Goal: Navigation & Orientation: Find specific page/section

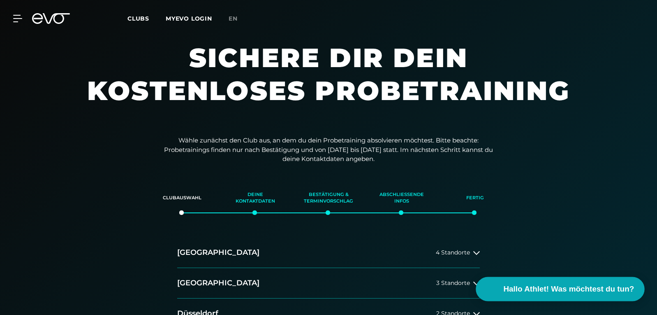
click at [560, 286] on span "Hallo Athlet! Was möchtest du tun?" at bounding box center [569, 289] width 131 height 12
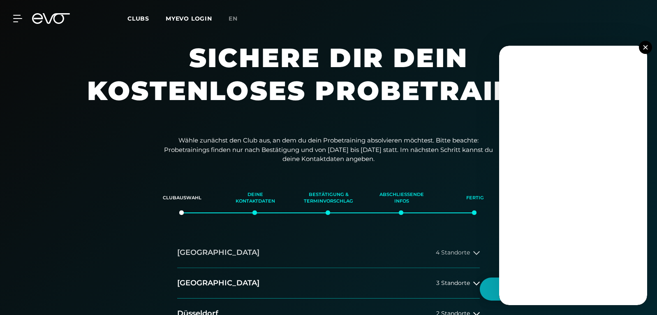
click at [252, 251] on button "[GEOGRAPHIC_DATA] 4 Standorte" at bounding box center [328, 252] width 303 height 30
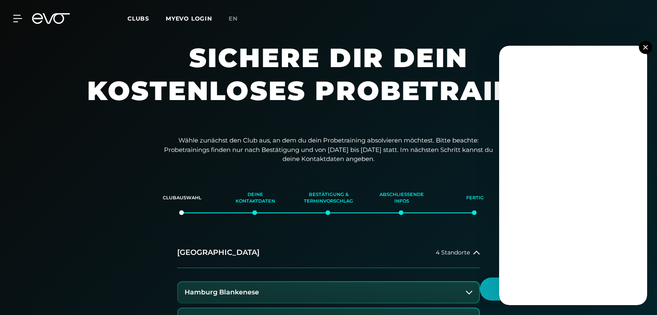
click at [245, 293] on h3 "Hamburg Blankenese" at bounding box center [222, 291] width 74 height 7
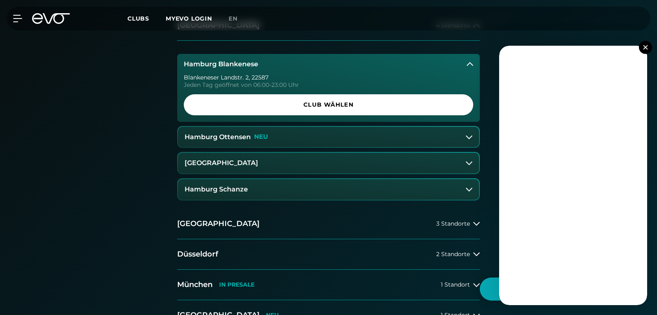
scroll to position [208, 0]
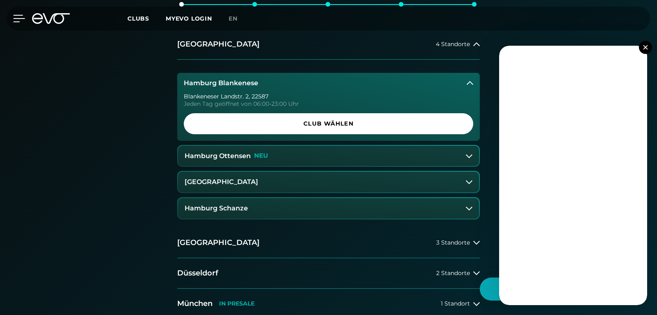
click at [17, 17] on icon at bounding box center [19, 18] width 12 height 7
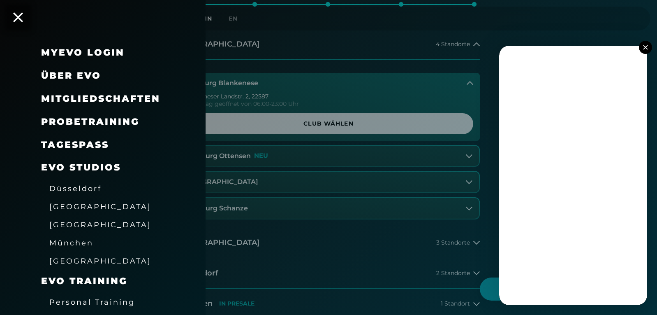
click at [60, 300] on span "Personal Training" at bounding box center [92, 301] width 86 height 9
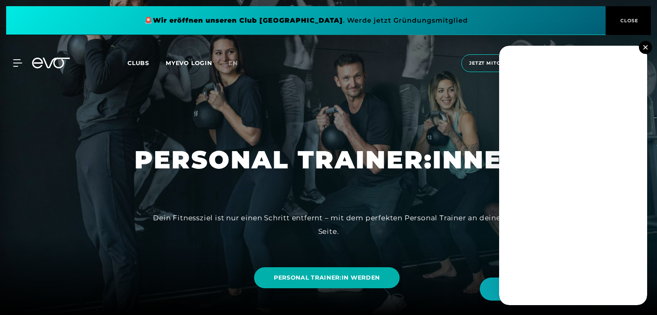
click at [648, 46] on img at bounding box center [645, 47] width 5 height 5
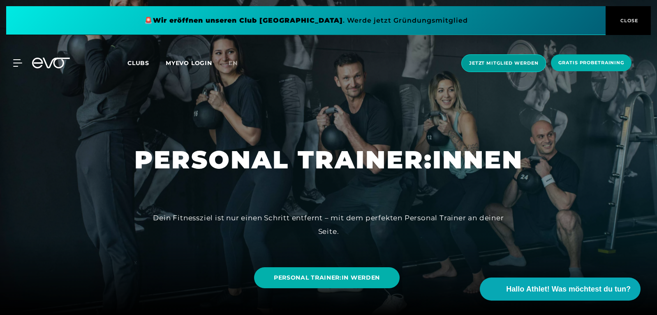
click at [511, 64] on span "Jetzt Mitglied werden" at bounding box center [503, 63] width 69 height 7
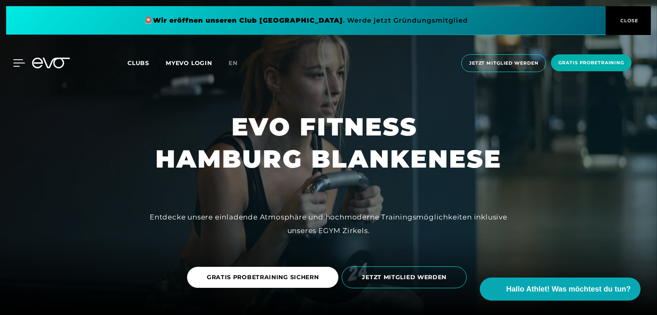
click at [17, 66] on icon at bounding box center [20, 63] width 12 height 7
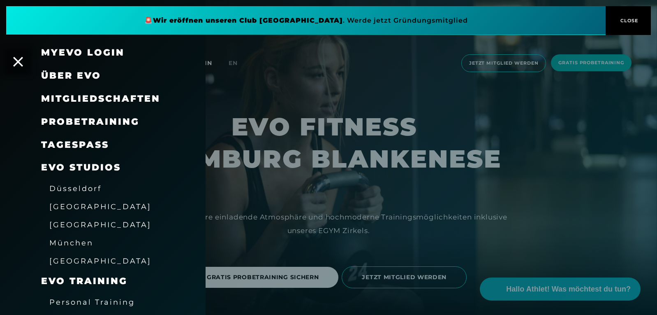
click at [63, 224] on span "[GEOGRAPHIC_DATA]" at bounding box center [100, 224] width 102 height 9
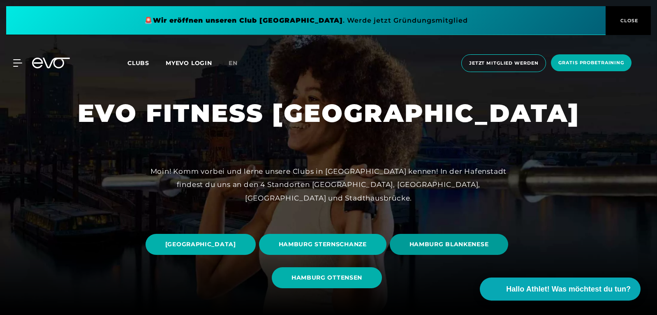
click at [410, 248] on span "HAMBURG BLANKENESE" at bounding box center [449, 244] width 79 height 9
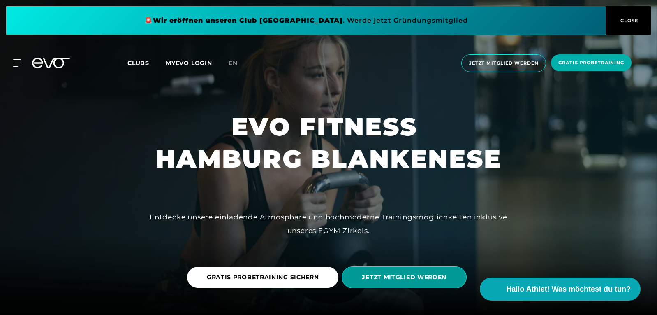
click at [435, 276] on span "JETZT MITGLIED WERDEN" at bounding box center [404, 277] width 85 height 9
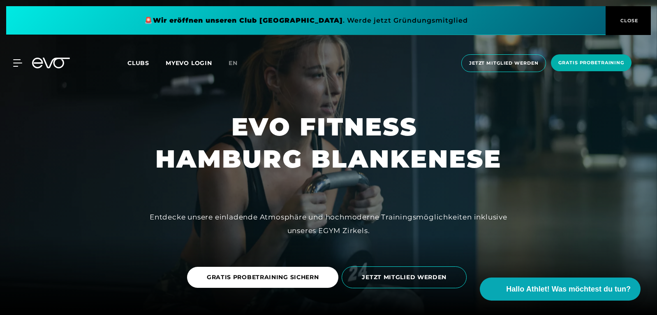
click at [137, 62] on span "Clubs" at bounding box center [138, 62] width 22 height 7
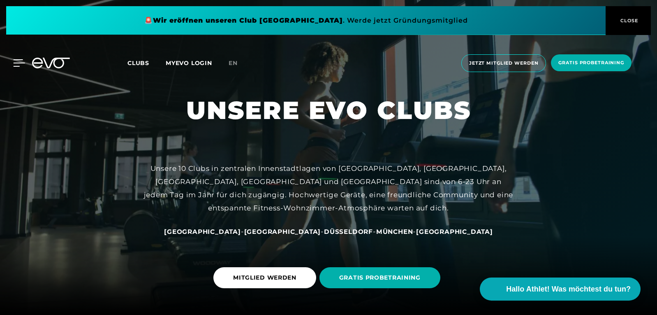
click at [19, 60] on icon at bounding box center [20, 63] width 12 height 7
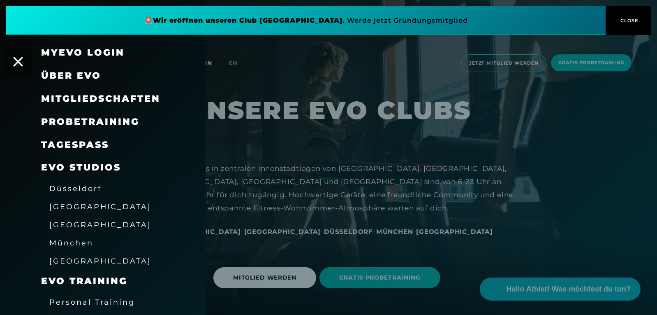
click at [76, 144] on link "TAGESPASS" at bounding box center [75, 144] width 68 height 11
click at [91, 74] on span "Über EVO" at bounding box center [71, 75] width 60 height 11
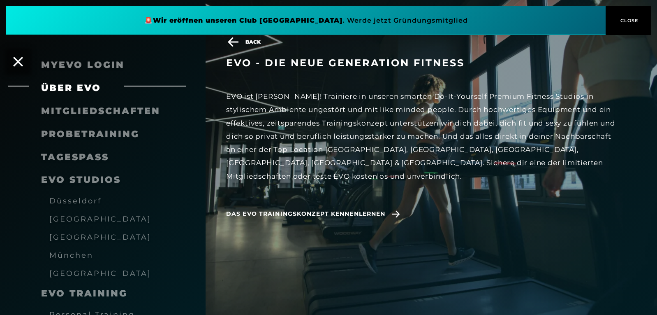
click at [85, 178] on span "EVO Studios" at bounding box center [81, 179] width 80 height 11
click at [104, 289] on span "EVO Training" at bounding box center [84, 292] width 86 height 11
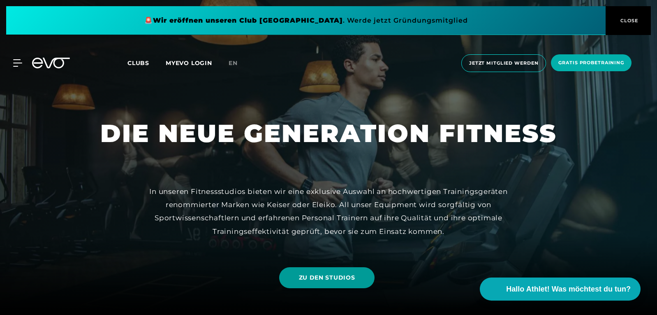
click at [314, 275] on span "ZU DEN STUDIOS" at bounding box center [327, 277] width 56 height 9
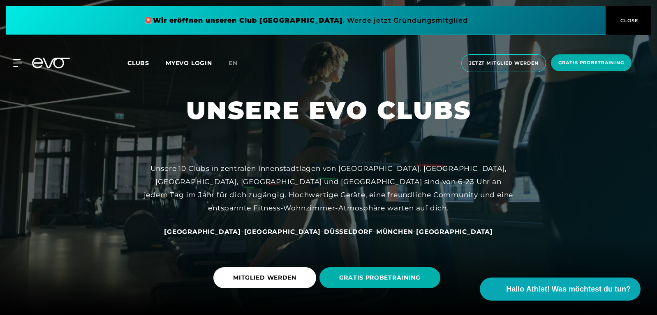
click at [142, 63] on span "Clubs" at bounding box center [138, 62] width 22 height 7
click at [15, 62] on icon at bounding box center [19, 62] width 12 height 7
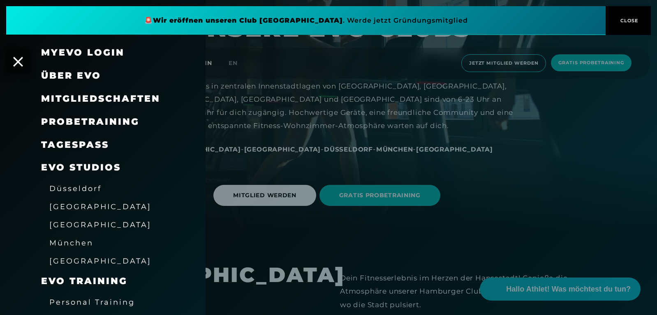
click at [538, 285] on div at bounding box center [328, 157] width 657 height 315
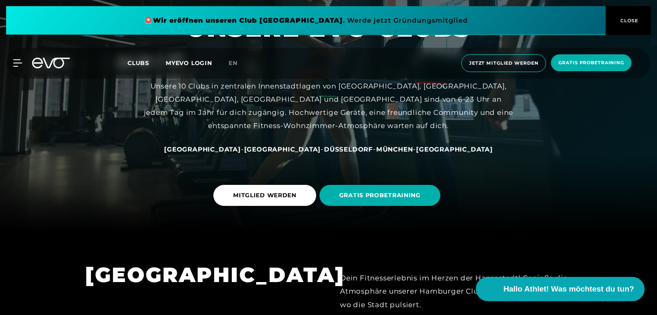
click at [534, 292] on span "Hallo Athlet! Was möchtest du tun?" at bounding box center [569, 289] width 131 height 12
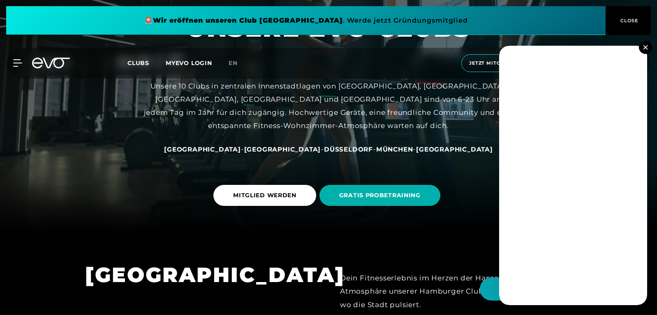
click at [646, 49] on img at bounding box center [645, 47] width 5 height 5
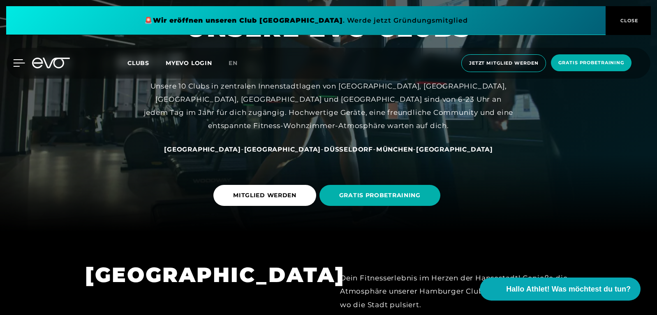
click at [19, 64] on icon at bounding box center [19, 62] width 12 height 7
